Goal: Navigation & Orientation: Find specific page/section

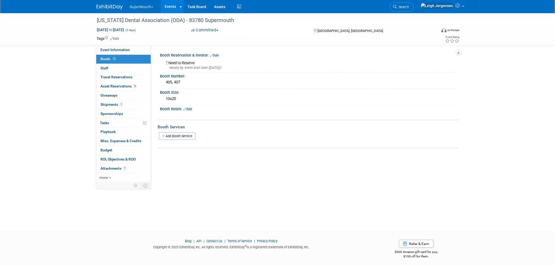
click at [144, 6] on button "SuperMouth" at bounding box center [144, 6] width 31 height 12
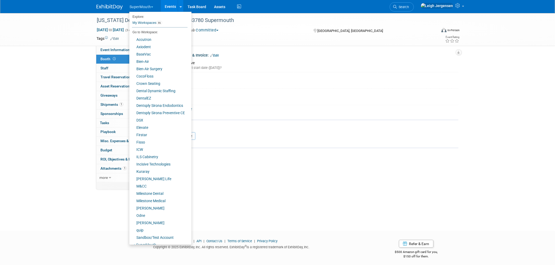
click at [41, 63] on div "Ohio Dental Association (ODA) - 83780 Supermouth Sep 25, 2025 to Sep 27, 2025 (…" at bounding box center [277, 117] width 555 height 209
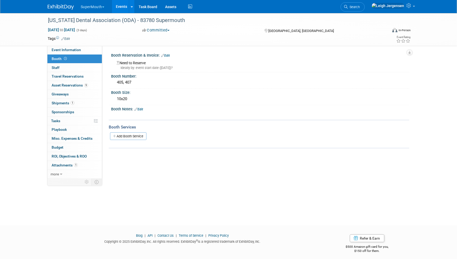
click at [123, 5] on link "Events" at bounding box center [121, 6] width 19 height 13
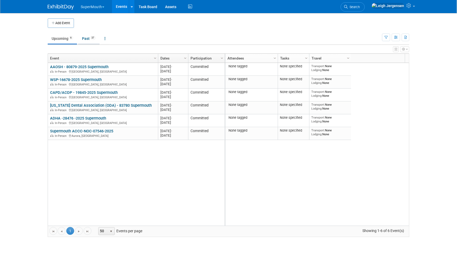
click at [86, 39] on link "Past 37" at bounding box center [88, 39] width 21 height 10
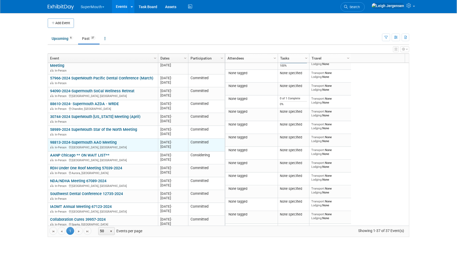
scroll to position [324, 0]
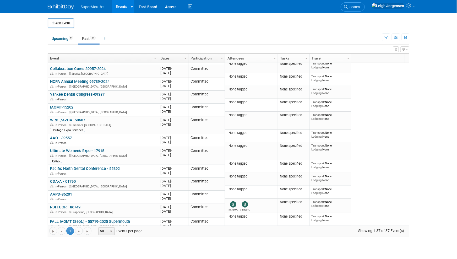
click at [96, 3] on button "SuperMouth" at bounding box center [95, 6] width 31 height 12
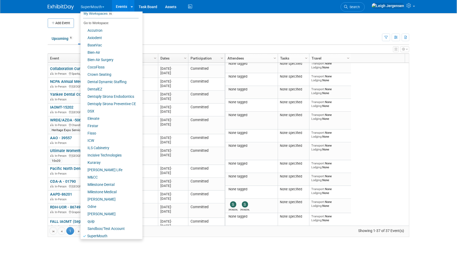
scroll to position [25, 0]
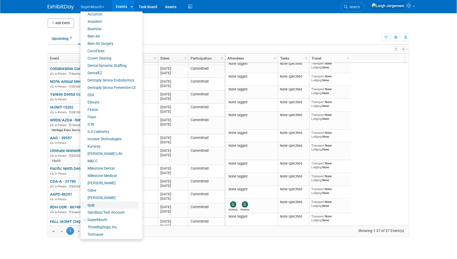
click at [99, 203] on link "quip" at bounding box center [109, 204] width 58 height 7
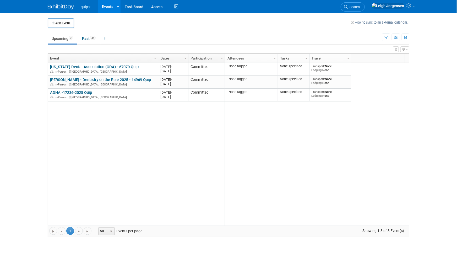
click at [88, 3] on button "quip" at bounding box center [88, 6] width 17 height 12
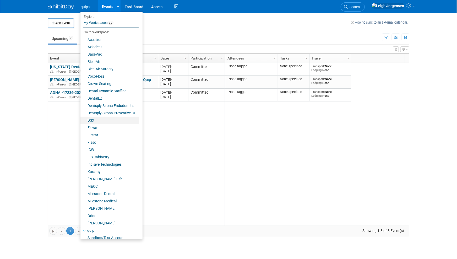
click at [91, 120] on link "DSX" at bounding box center [109, 120] width 58 height 7
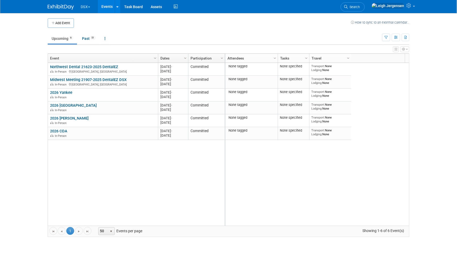
click at [88, 7] on button "DSX" at bounding box center [88, 6] width 17 height 12
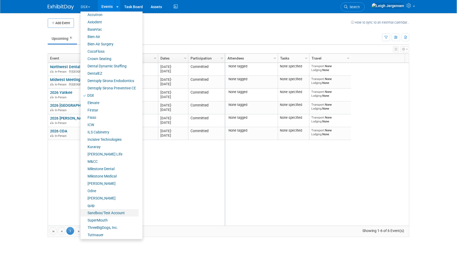
scroll to position [25, 0]
click at [112, 219] on link "SuperMouth" at bounding box center [109, 219] width 58 height 7
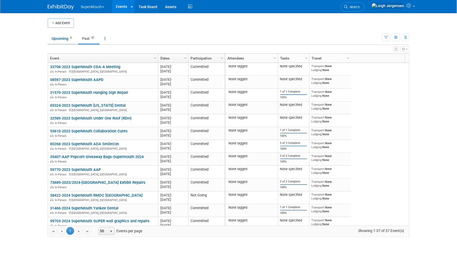
click at [53, 38] on link "Upcoming 6" at bounding box center [62, 39] width 29 height 10
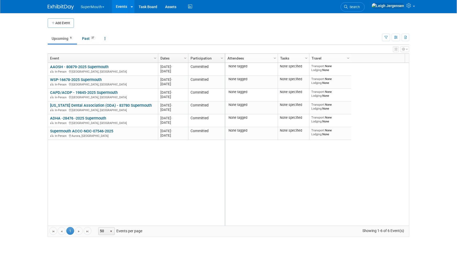
click at [95, 7] on button "SuperMouth" at bounding box center [95, 6] width 31 height 12
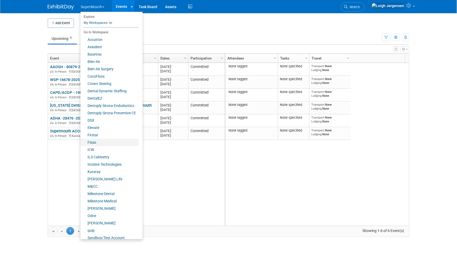
click at [96, 144] on link "Fisso" at bounding box center [109, 142] width 58 height 7
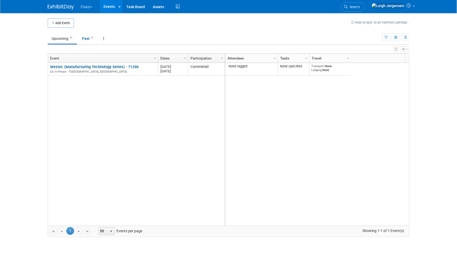
drag, startPoint x: 89, startPoint y: 4, endPoint x: 90, endPoint y: 7, distance: 3.1
click at [88, 4] on button "Fisso" at bounding box center [89, 6] width 19 height 12
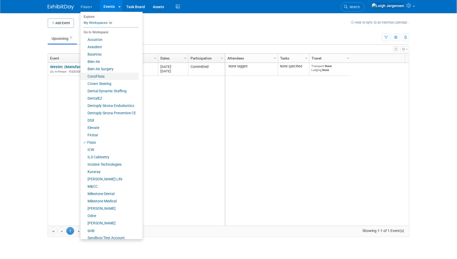
click at [98, 77] on link "CocoFloss" at bounding box center [109, 76] width 58 height 7
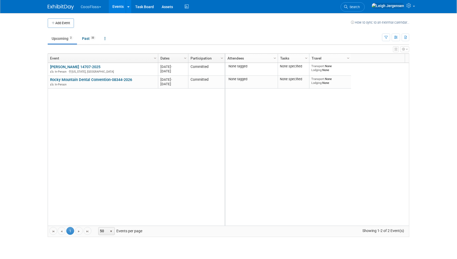
click at [91, 4] on button "CocoFloss" at bounding box center [94, 6] width 28 height 12
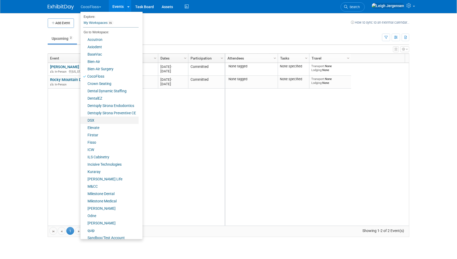
click at [97, 119] on link "DSX" at bounding box center [109, 120] width 58 height 7
